Goal: Find specific page/section: Find specific page/section

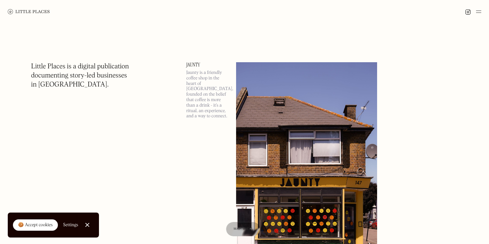
click at [478, 11] on img at bounding box center [478, 12] width 5 height 8
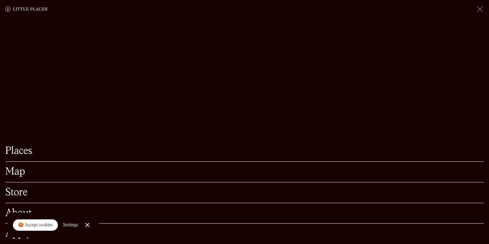
click at [10, 171] on link "Map" at bounding box center [244, 172] width 479 height 10
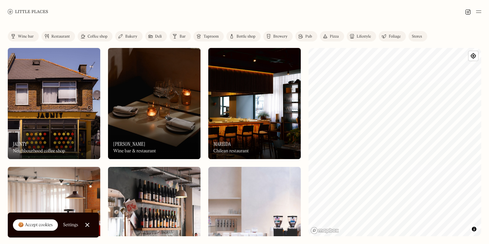
click at [57, 36] on div "Restaurant" at bounding box center [60, 37] width 18 height 4
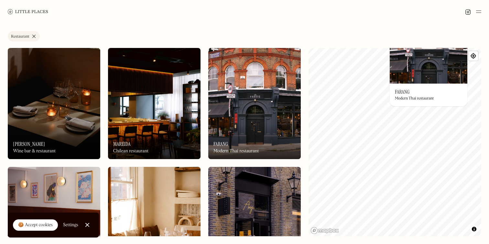
click at [407, 102] on div "© Mapbox © OpenStreetMap Improve this map On Our Radar Farang Modern Thai resta…" at bounding box center [395, 142] width 173 height 188
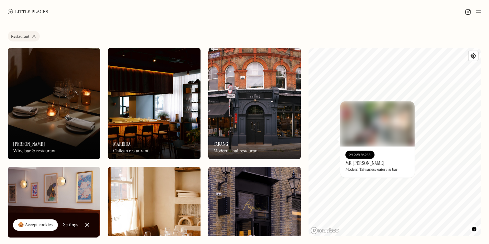
click at [396, 143] on div "© Mapbox © OpenStreetMap Improve this map On Our Radar Mr [PERSON_NAME] Modern …" at bounding box center [395, 142] width 173 height 188
click at [251, 113] on img at bounding box center [254, 103] width 93 height 111
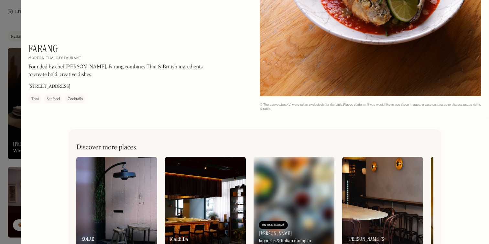
scroll to position [780, 0]
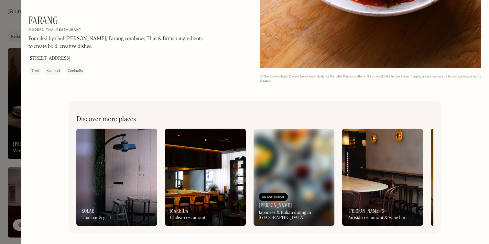
click at [4, 60] on div at bounding box center [244, 122] width 489 height 244
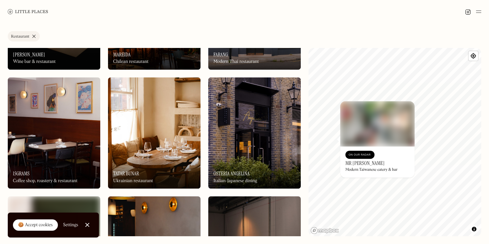
scroll to position [80, 0]
